Goal: Navigation & Orientation: Find specific page/section

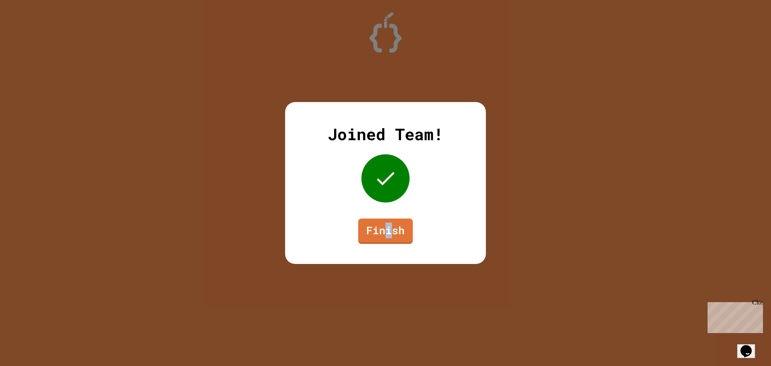
click at [386, 229] on link "Finish" at bounding box center [385, 230] width 55 height 25
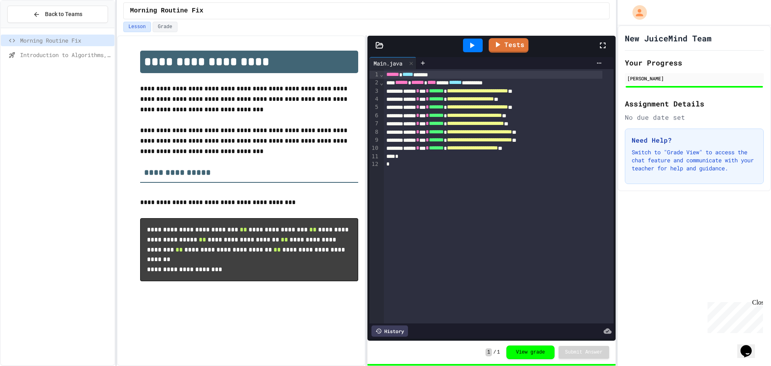
click at [78, 19] on button "Back to Teams" at bounding box center [57, 14] width 101 height 17
